Goal: Navigation & Orientation: Find specific page/section

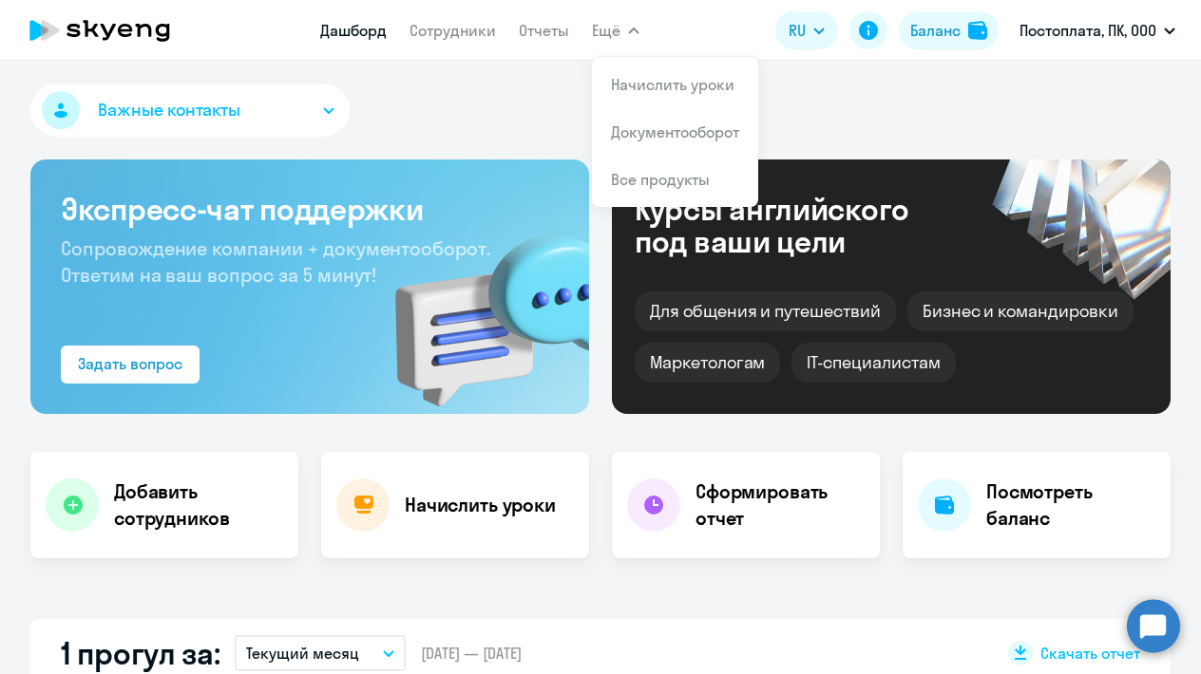
select select "30"
click at [464, 92] on div "Важные контакты" at bounding box center [600, 114] width 1140 height 61
click at [626, 131] on link "Документооборот" at bounding box center [675, 132] width 128 height 19
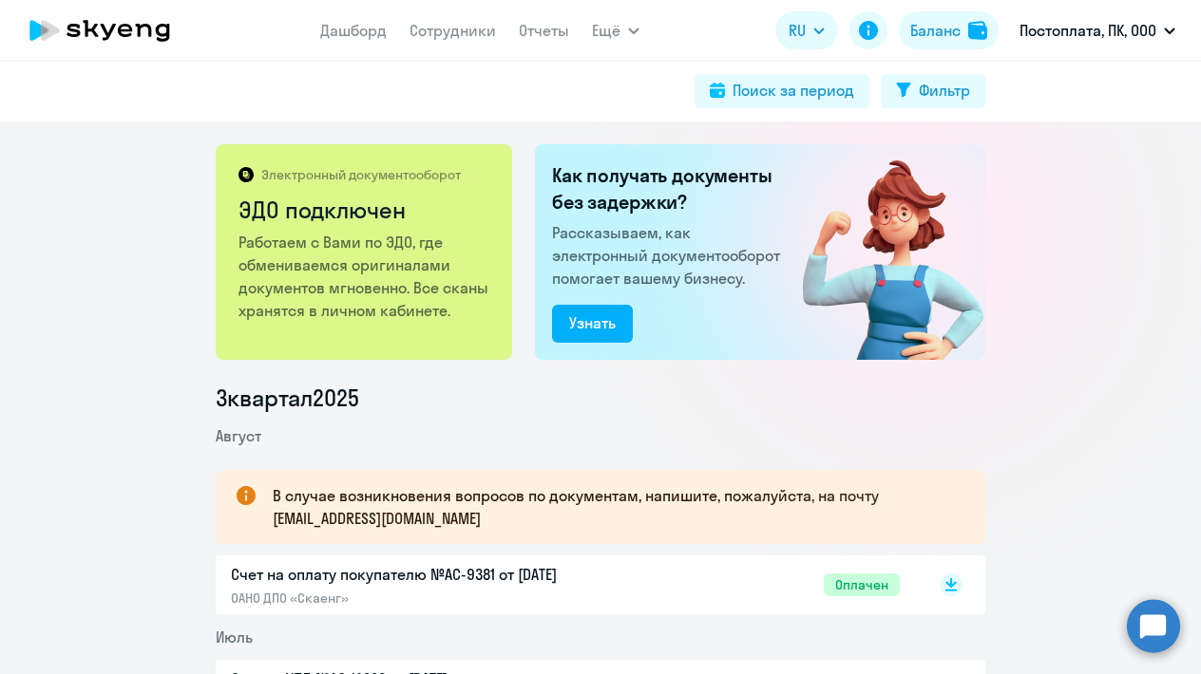
click at [153, 29] on icon at bounding box center [99, 30] width 167 height 47
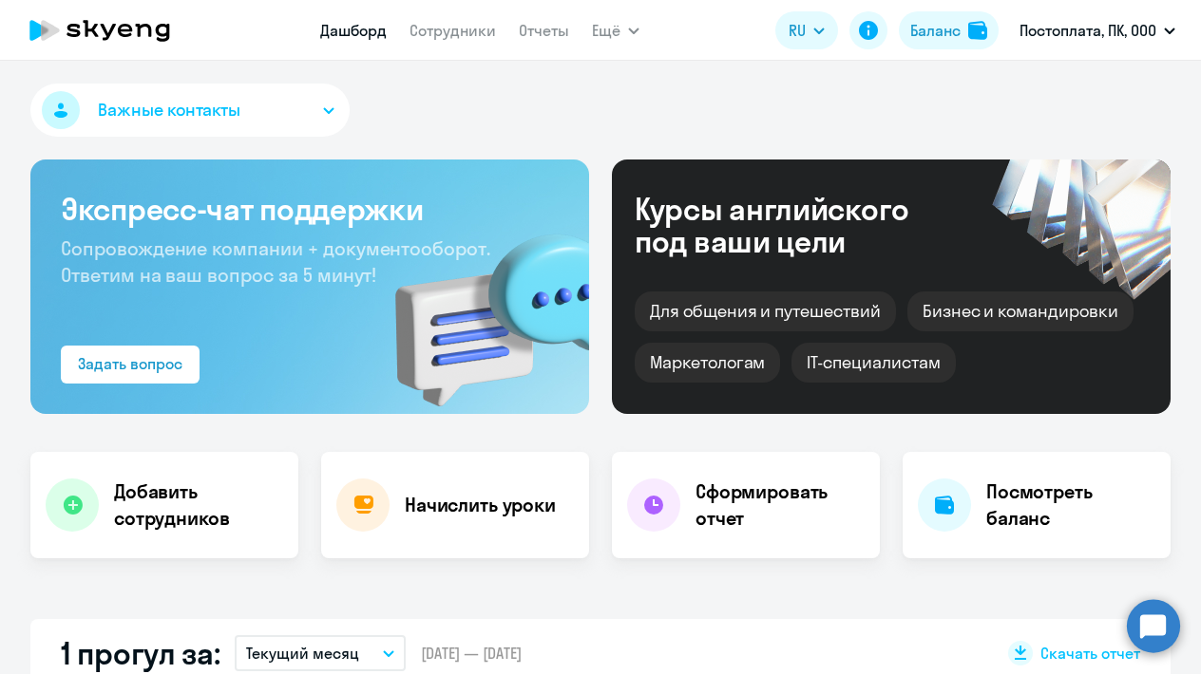
select select "30"
